Goal: Obtain resource: Download file/media

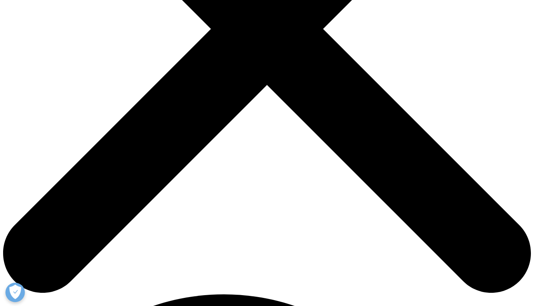
scroll to position [286, 0]
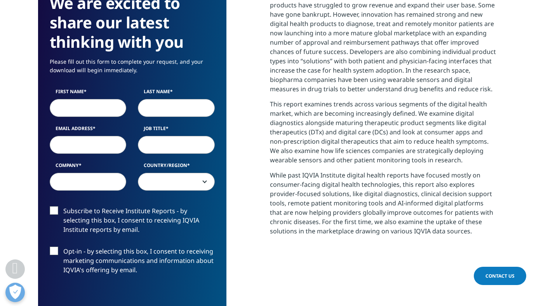
scroll to position [323, 0]
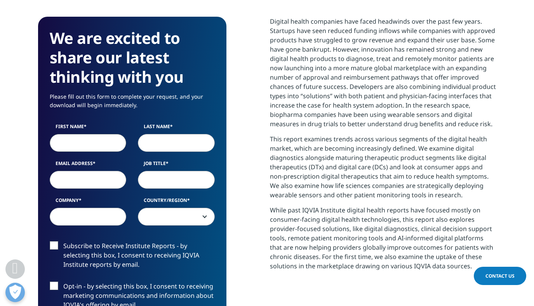
click at [75, 147] on input "First Name" at bounding box center [88, 143] width 77 height 18
type input "[PERSON_NAME]"
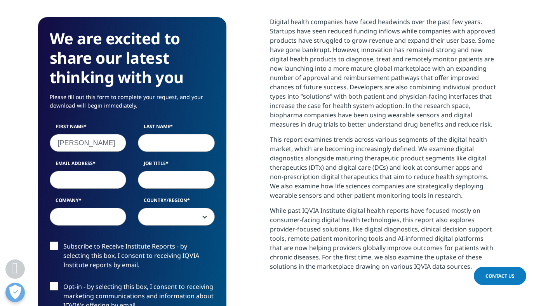
type input "[PERSON_NAME]"
type input "[EMAIL_ADDRESS][PERSON_NAME][DOMAIN_NAME]"
select select "[GEOGRAPHIC_DATA]"
click at [159, 185] on input "Job Title" at bounding box center [176, 180] width 77 height 18
type input "P"
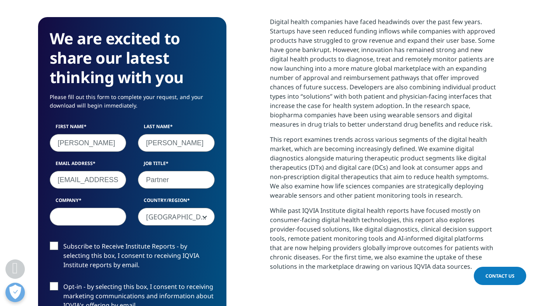
type input "Partner"
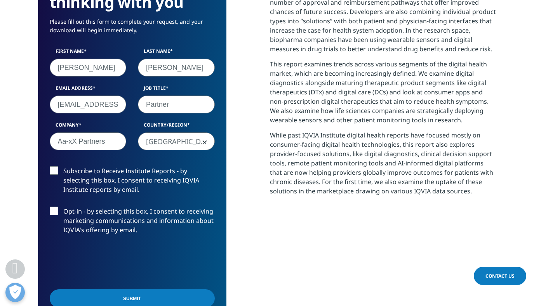
scroll to position [406, 0]
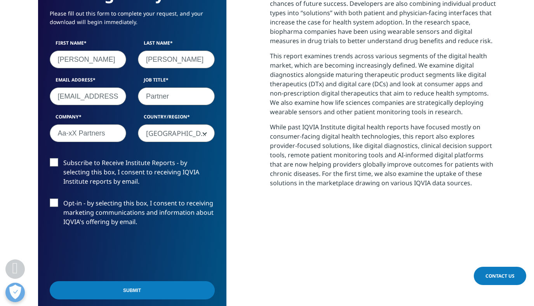
type input "Aa-xX Partners"
click at [54, 165] on label "Subscribe to Receive Institute Reports - by selecting this box, I consent to re…" at bounding box center [132, 174] width 165 height 32
click at [63, 158] on input "Subscribe to Receive Institute Reports - by selecting this box, I consent to re…" at bounding box center [63, 158] width 0 height 0
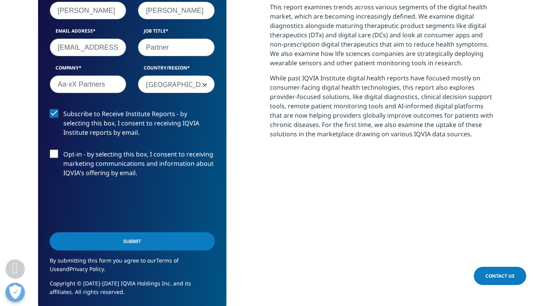
scroll to position [492, 0]
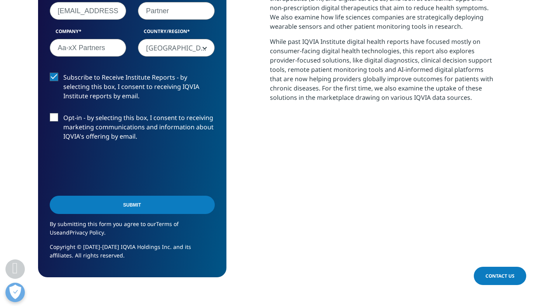
click at [133, 207] on input "Submit" at bounding box center [132, 205] width 165 height 18
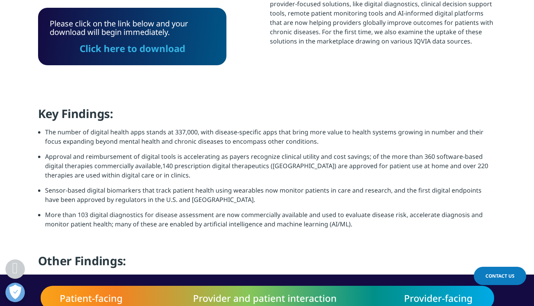
scroll to position [551, 0]
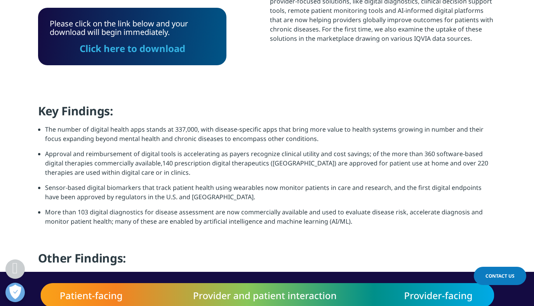
click at [143, 52] on link "Click here to download" at bounding box center [133, 48] width 106 height 13
